Goal: Transaction & Acquisition: Purchase product/service

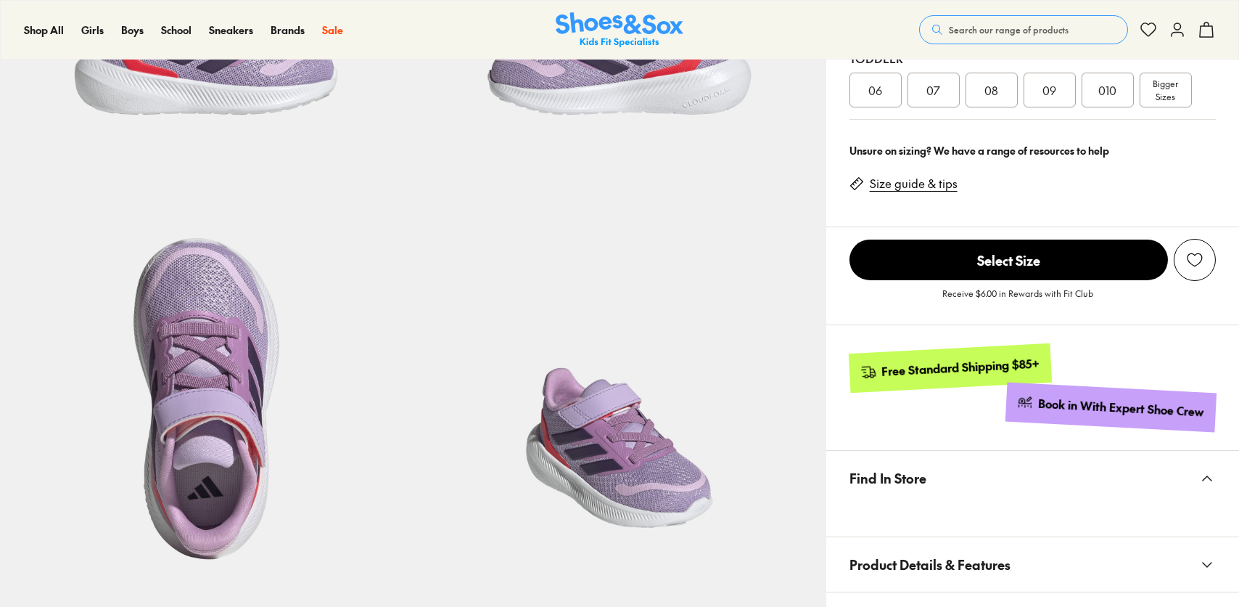
scroll to position [363, 0]
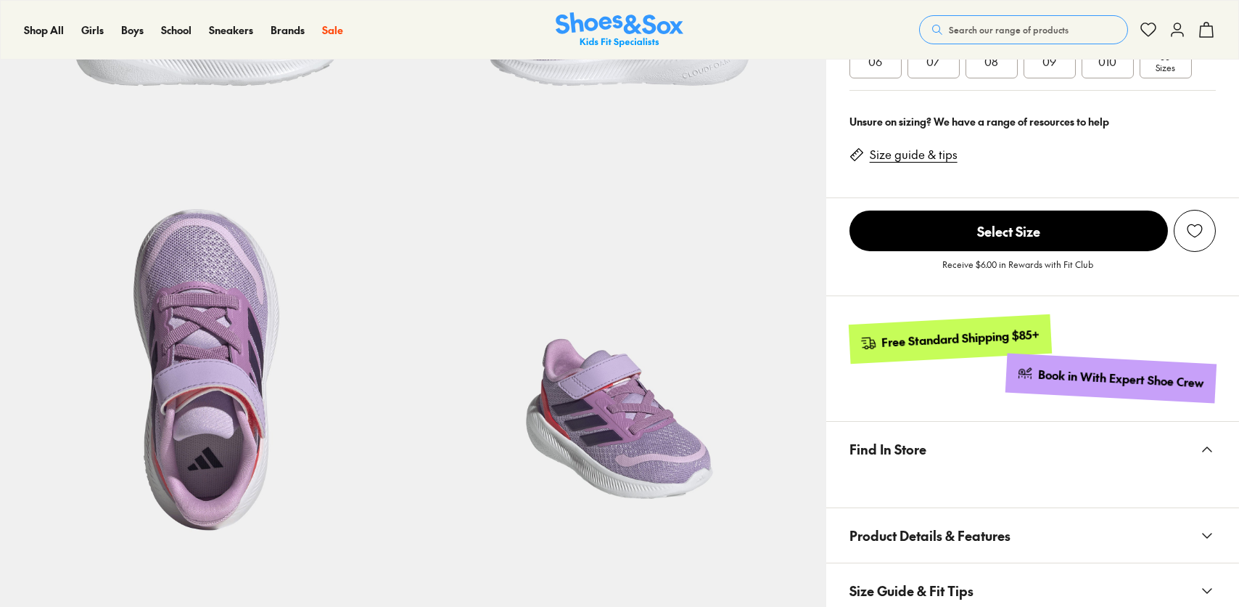
select select "*"
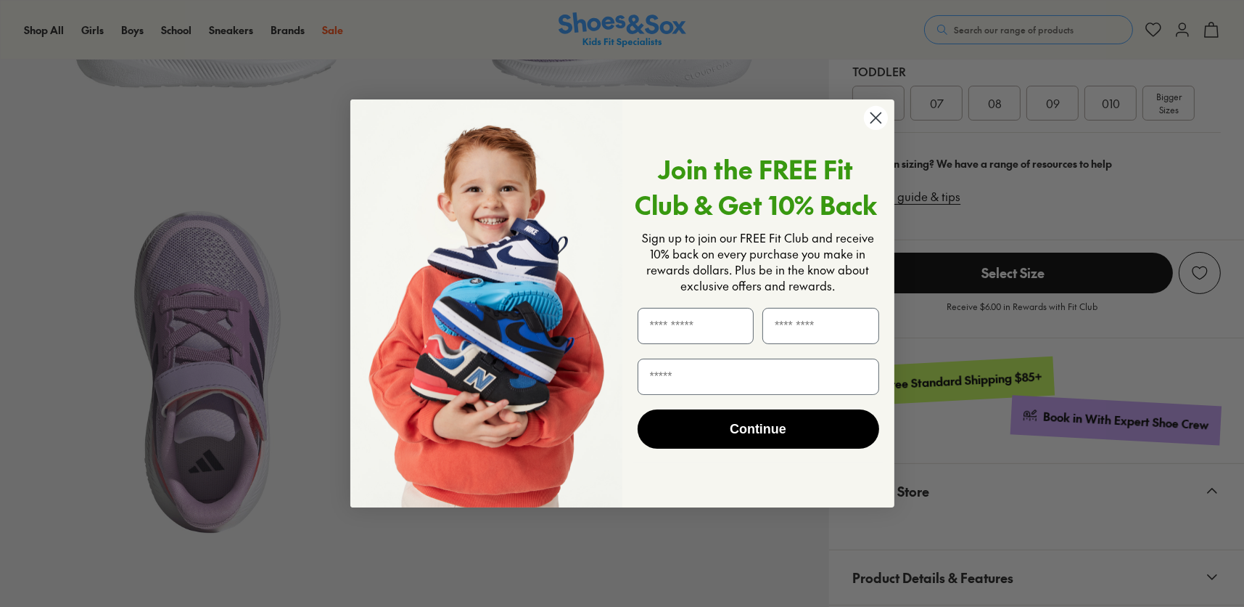
click at [871, 122] on icon "Close dialog" at bounding box center [876, 117] width 10 height 10
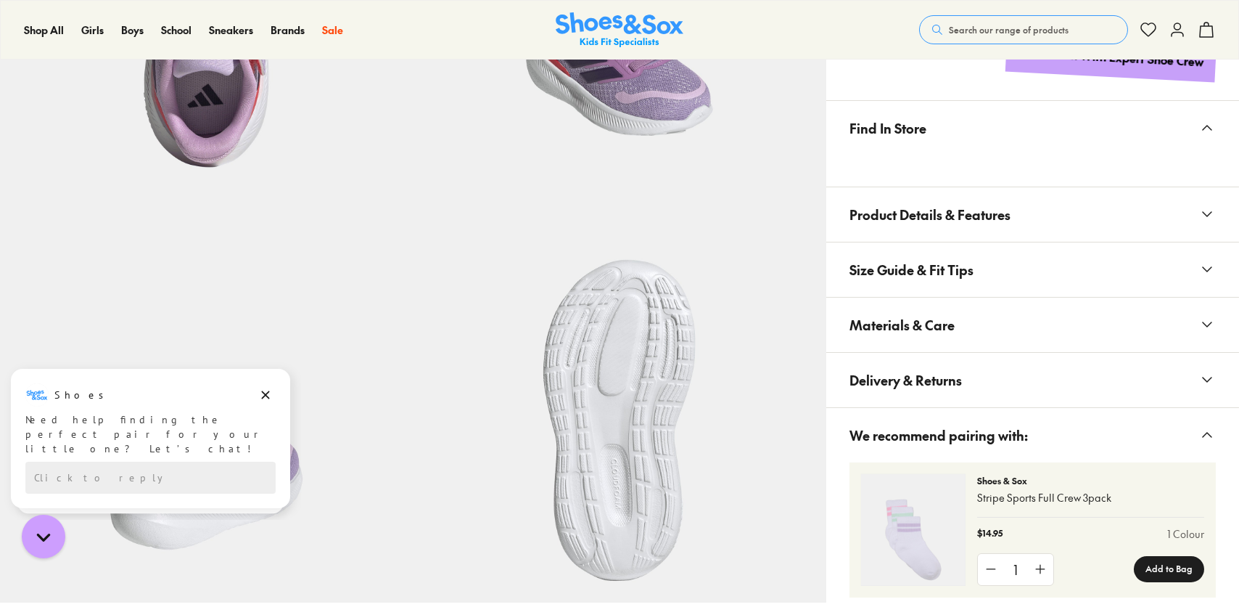
scroll to position [1016, 0]
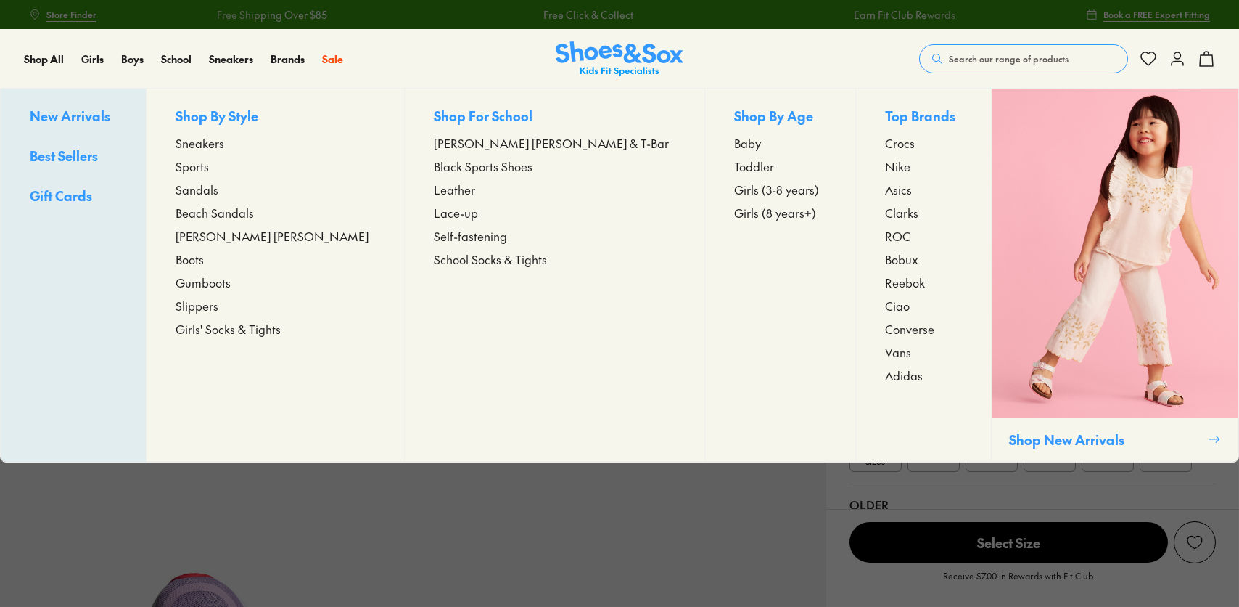
click at [224, 141] on span "Sneakers" at bounding box center [200, 142] width 49 height 17
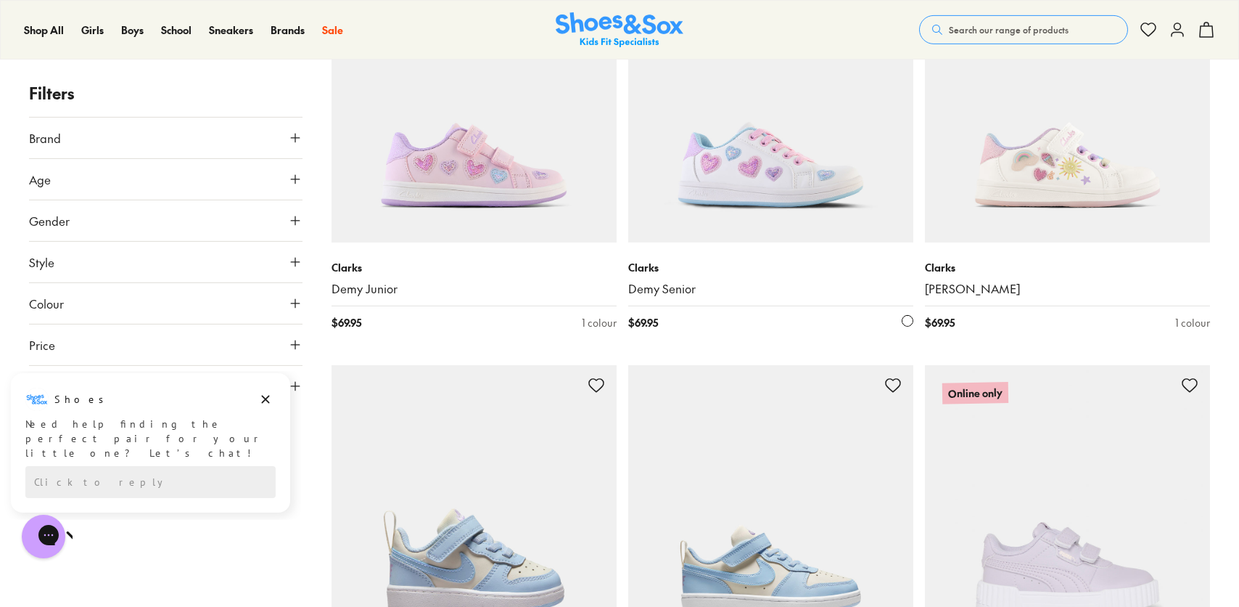
scroll to position [3844, 0]
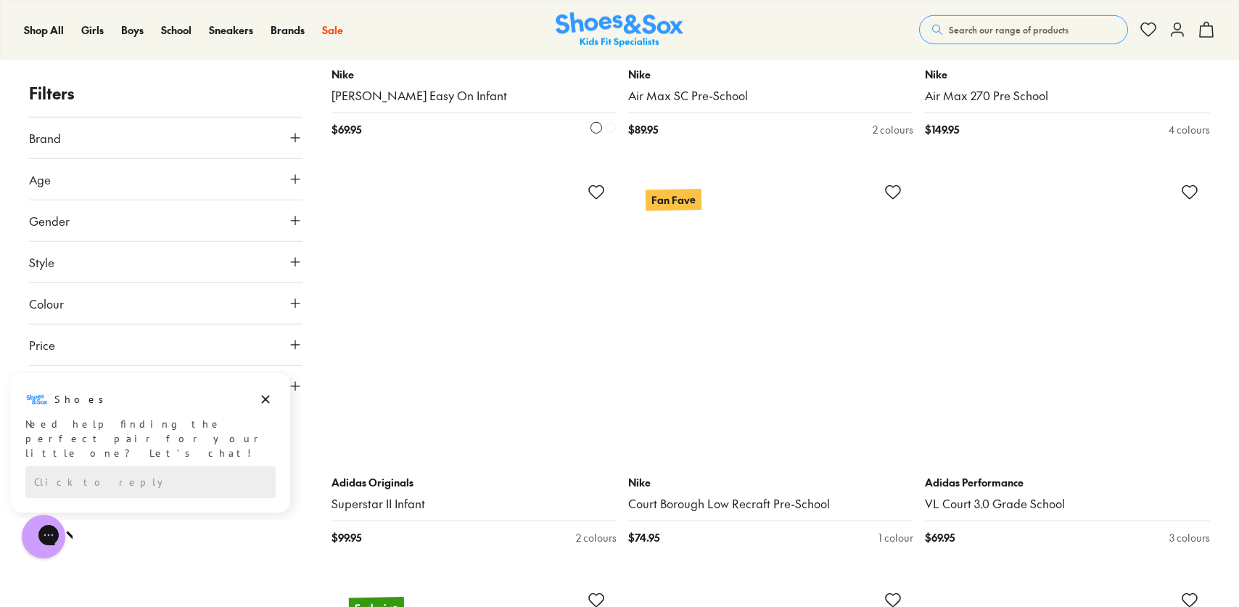
scroll to position [7834, 0]
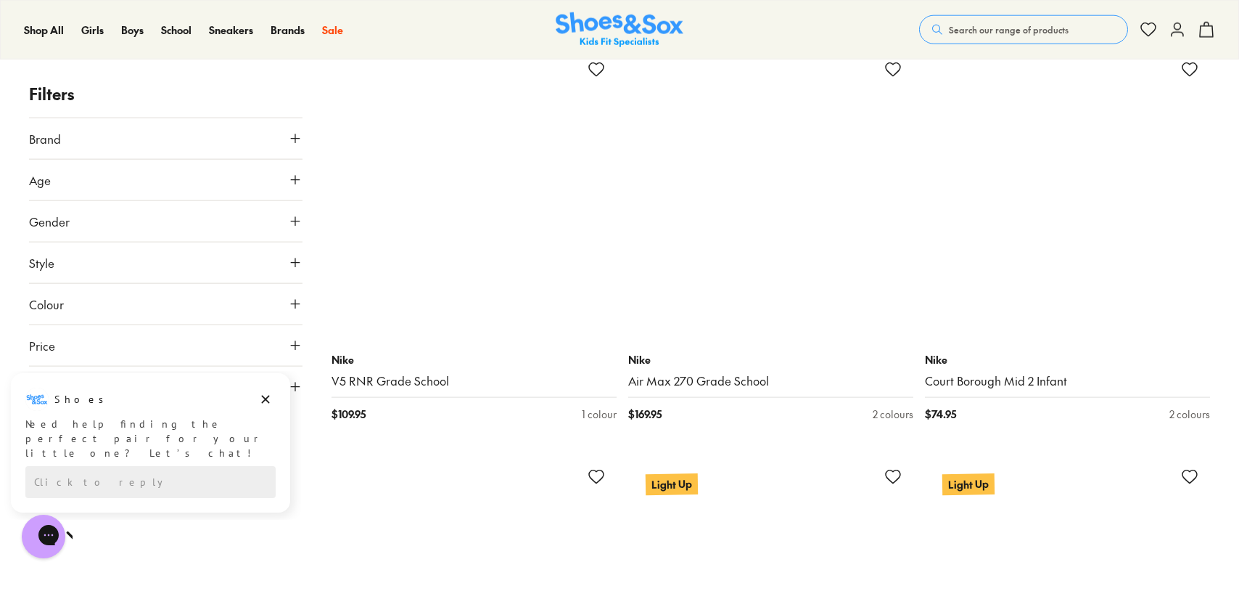
scroll to position [12332, 0]
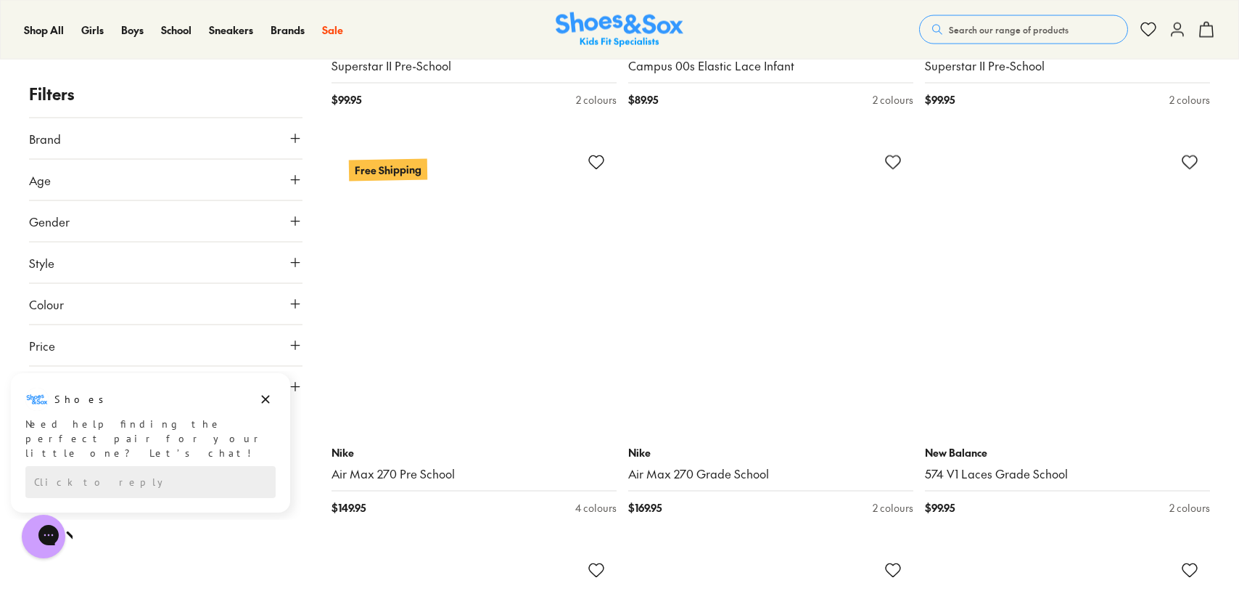
scroll to position [15887, 0]
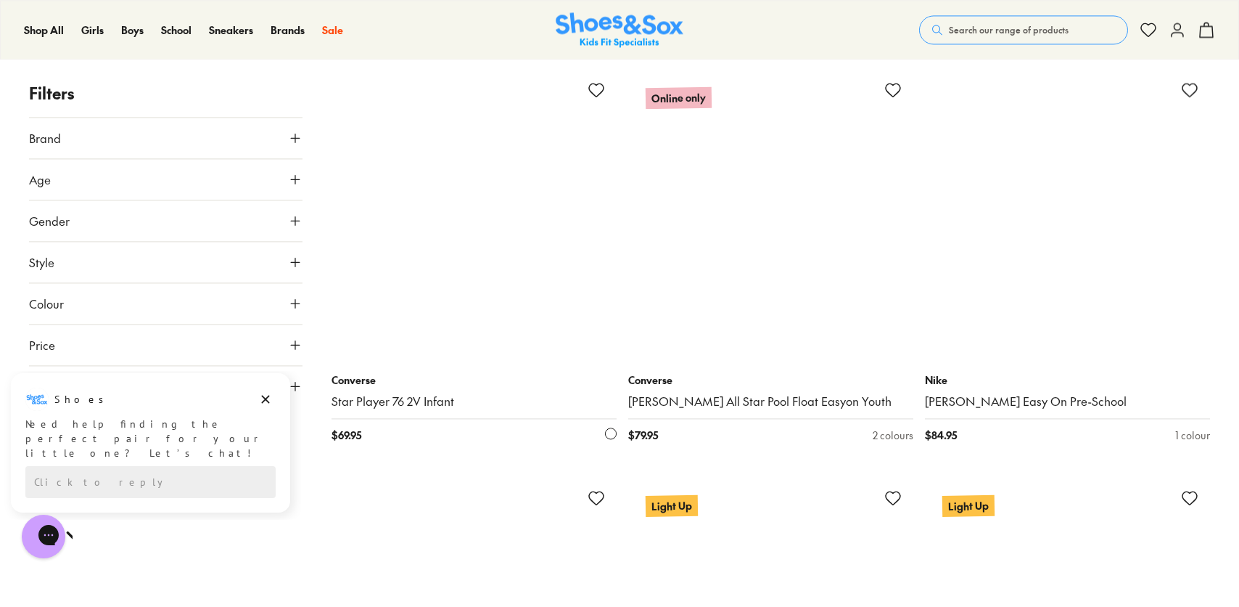
scroll to position [19950, 0]
